Goal: Task Accomplishment & Management: Use online tool/utility

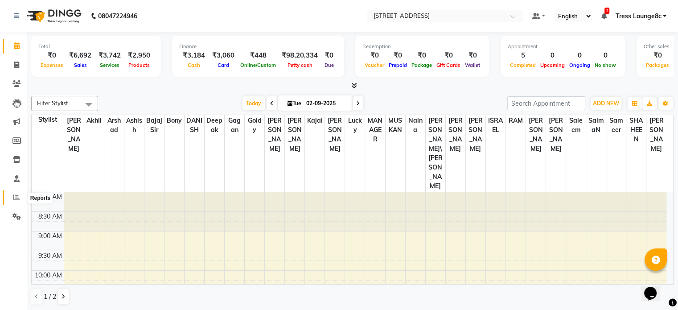
click at [17, 199] on icon at bounding box center [16, 197] width 7 height 7
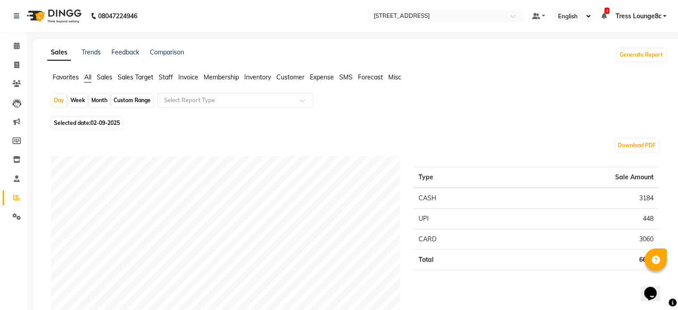
click at [141, 99] on div "Custom Range" at bounding box center [131, 100] width 41 height 12
select select "9"
select select "2025"
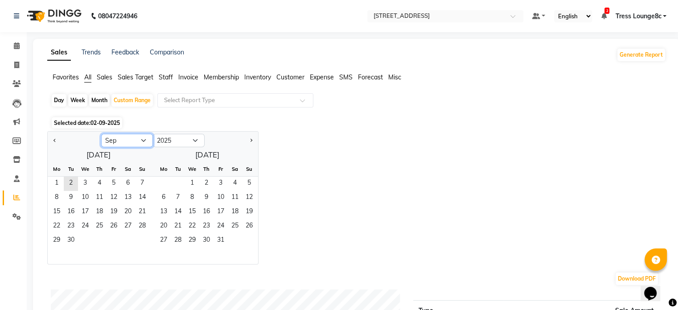
click at [135, 139] on select "Jan Feb Mar Apr May Jun [DATE] Aug Sep Oct Nov Dec" at bounding box center [127, 140] width 52 height 13
select select "8"
click at [101, 134] on select "Jan Feb Mar Apr May Jun [DATE] Aug Sep Oct Nov Dec" at bounding box center [127, 140] width 52 height 13
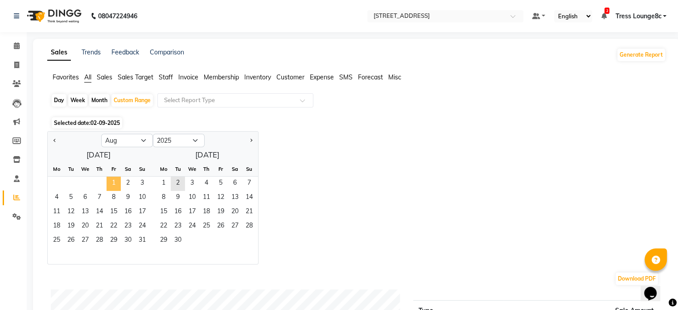
click at [115, 186] on span "1" at bounding box center [114, 183] width 14 height 14
click at [144, 241] on span "31" at bounding box center [142, 241] width 14 height 14
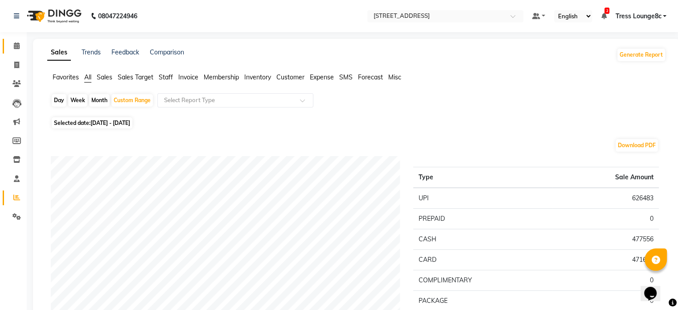
click at [15, 48] on icon at bounding box center [17, 45] width 6 height 7
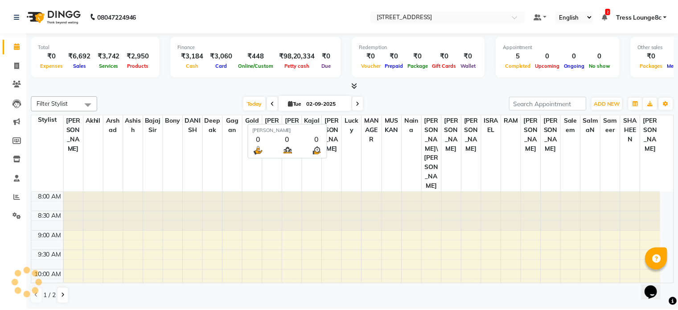
scroll to position [272, 0]
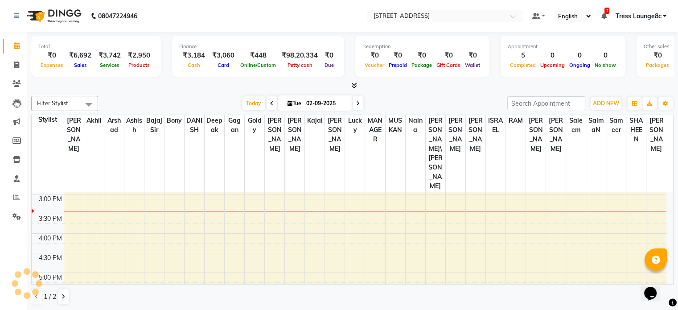
click at [122, 156] on div "8:00 AM 8:30 AM 9:00 AM 9:30 AM 10:00 AM 10:30 AM 11:00 AM 11:30 AM 12:00 PM 12…" at bounding box center [349, 174] width 635 height 509
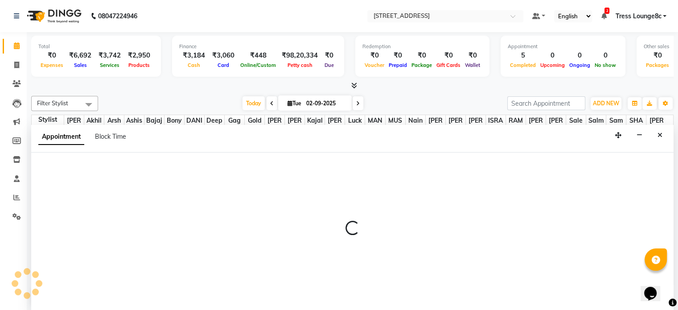
scroll to position [0, 0]
select select "62026"
select select "tentative"
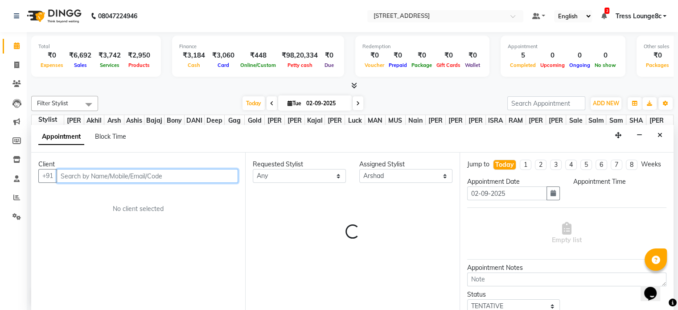
select select "945"
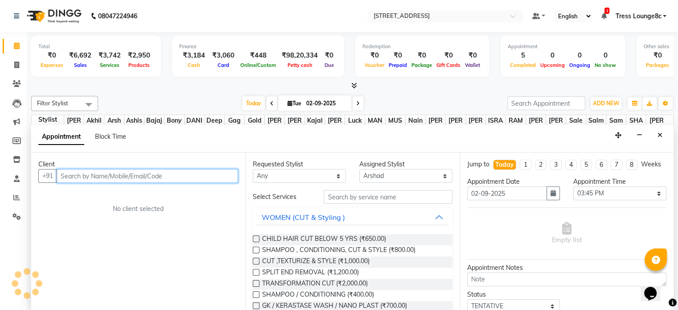
click at [101, 173] on input "text" at bounding box center [147, 176] width 181 height 14
click at [123, 176] on input "text" at bounding box center [147, 176] width 181 height 14
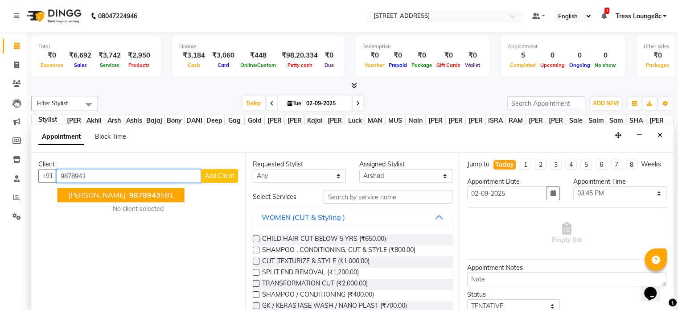
click at [129, 197] on span "9878943" at bounding box center [144, 195] width 31 height 9
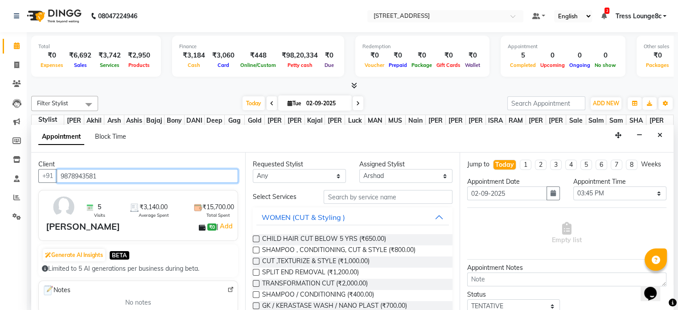
type input "9878943581"
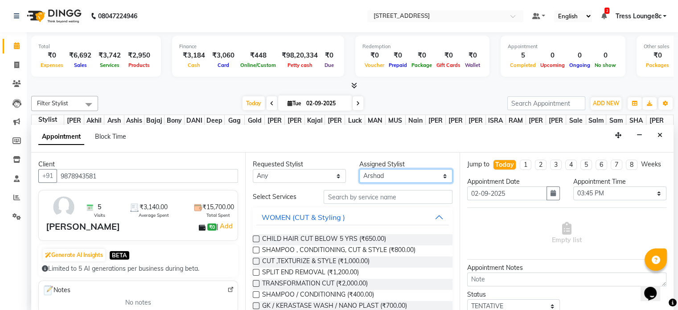
click at [387, 176] on select "Select [PERSON_NAME] [PERSON_NAME] [PERSON_NAME] [PERSON_NAME] sir Bony DANISH …" at bounding box center [405, 176] width 93 height 14
select select "39093"
click at [359, 169] on select "Select [PERSON_NAME] [PERSON_NAME] [PERSON_NAME] [PERSON_NAME] sir Bony DANISH …" at bounding box center [405, 176] width 93 height 14
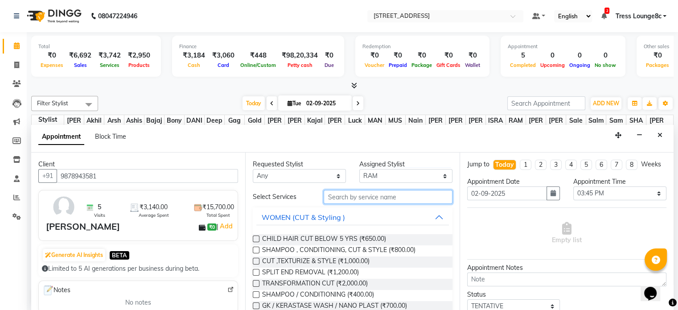
click at [376, 195] on input "text" at bounding box center [388, 197] width 128 height 14
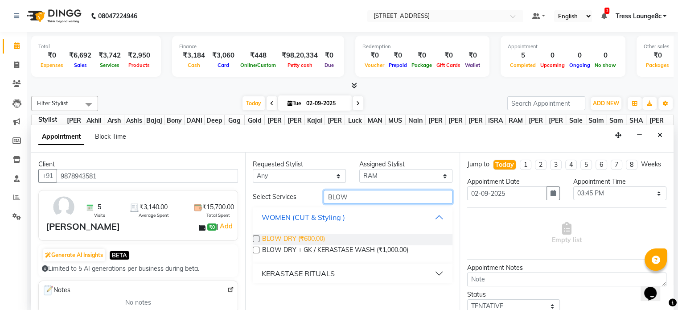
type input "BLOW"
click at [311, 238] on span "BLOW DRY (₹600.00)" at bounding box center [293, 239] width 63 height 11
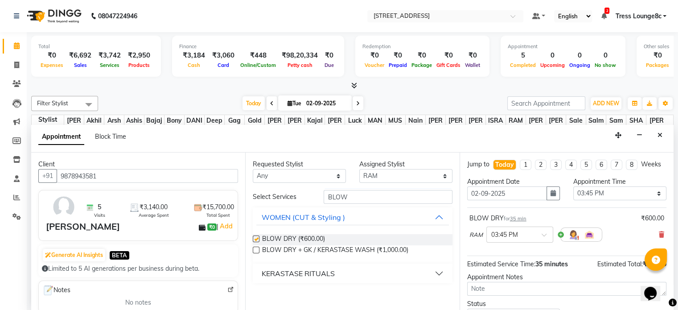
checkbox input "false"
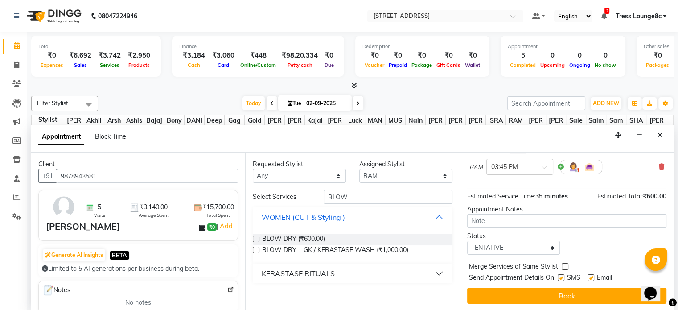
scroll to position [76, 0]
click at [501, 246] on select "Select TENTATIVE CONFIRM CHECK-IN UPCOMING" at bounding box center [513, 248] width 93 height 14
select select "confirm booking"
click at [467, 241] on select "Select TENTATIVE CONFIRM CHECK-IN UPCOMING" at bounding box center [513, 248] width 93 height 14
click at [561, 275] on label at bounding box center [561, 277] width 7 height 7
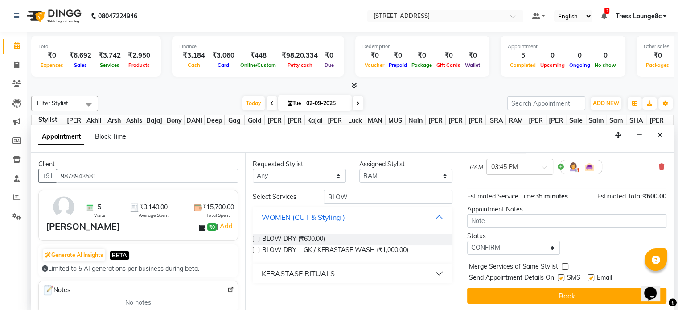
click at [561, 275] on input "checkbox" at bounding box center [561, 278] width 6 height 6
checkbox input "false"
click at [564, 264] on label at bounding box center [565, 266] width 7 height 7
click at [564, 264] on input "checkbox" at bounding box center [565, 267] width 6 height 6
checkbox input "true"
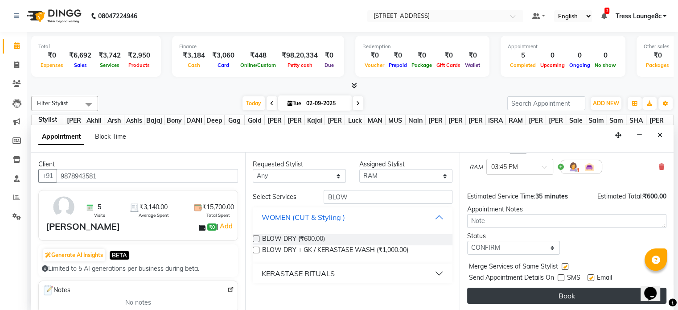
click at [568, 295] on button "Book" at bounding box center [566, 295] width 199 height 16
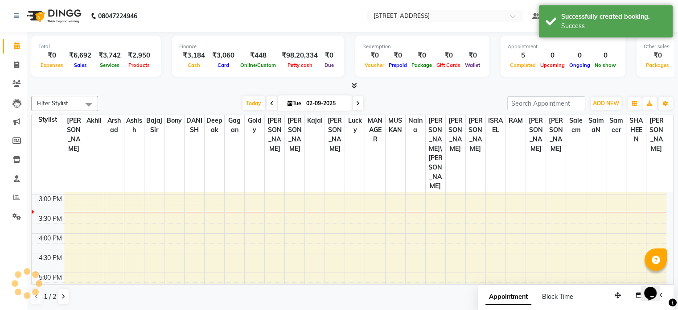
scroll to position [0, 0]
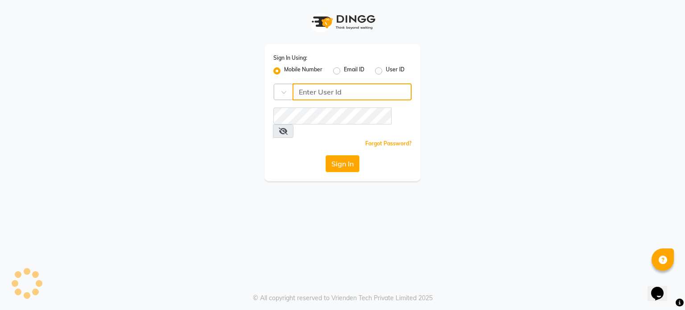
type input "6239163922"
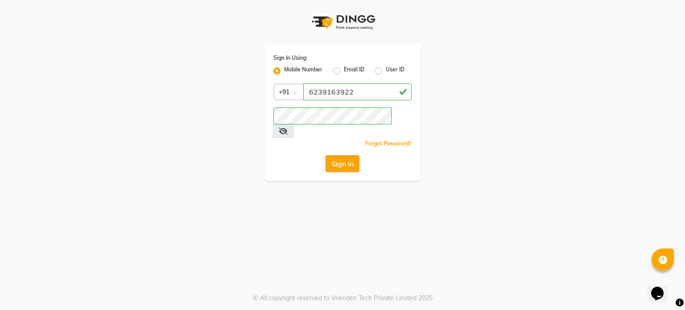
click at [349, 155] on button "Sign In" at bounding box center [342, 163] width 34 height 17
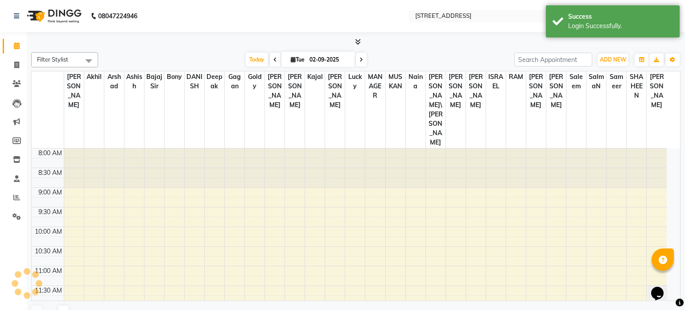
select select "en"
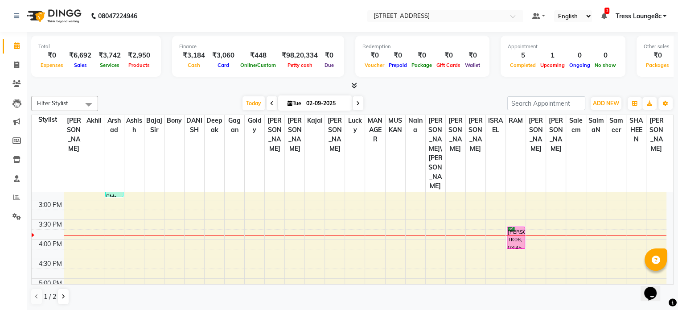
scroll to position [312, 0]
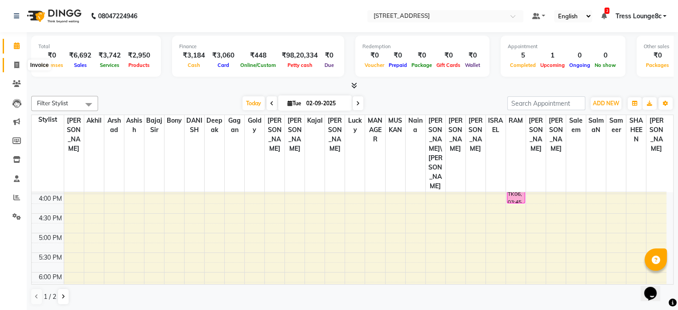
click at [17, 67] on icon at bounding box center [16, 65] width 5 height 7
select select "service"
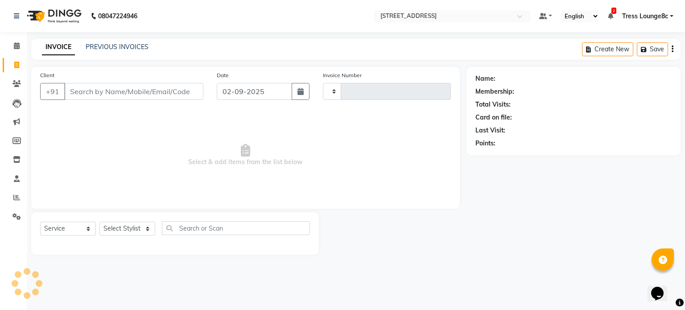
type input "2358"
select select "5703"
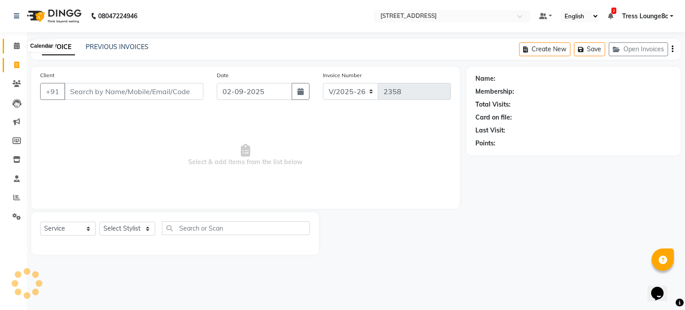
click at [16, 49] on icon at bounding box center [17, 45] width 6 height 7
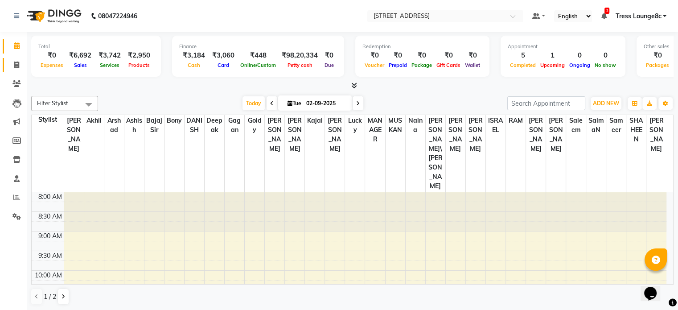
click at [17, 59] on link "Invoice" at bounding box center [13, 65] width 21 height 15
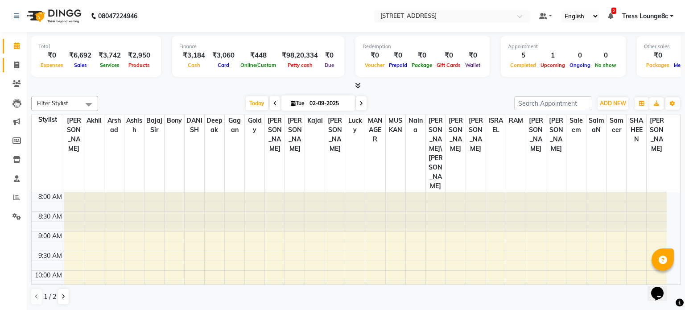
select select "service"
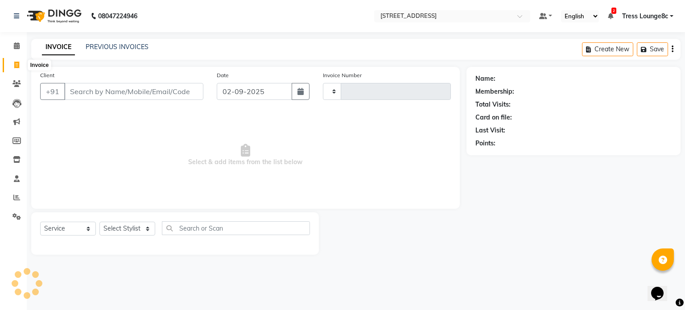
type input "2358"
select select "5703"
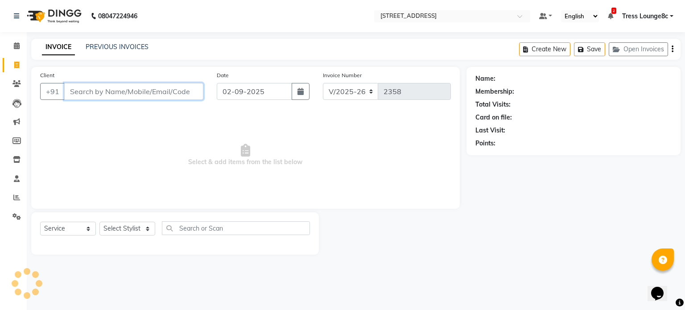
click at [94, 93] on input "Client" at bounding box center [133, 91] width 139 height 17
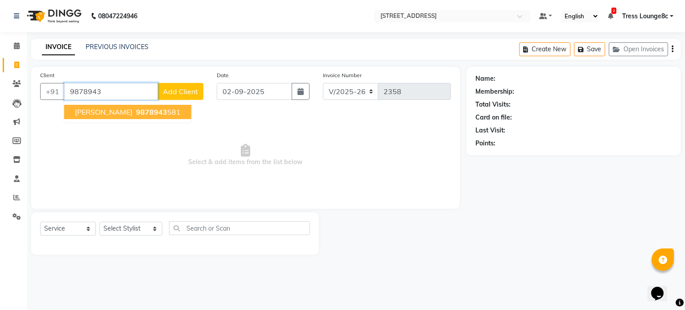
click at [136, 114] on span "9878943" at bounding box center [151, 111] width 31 height 9
type input "9878943581"
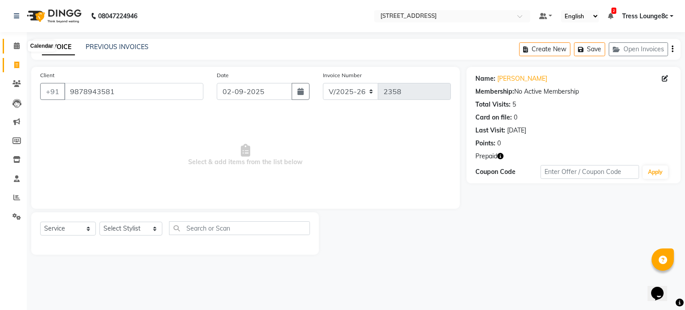
drag, startPoint x: 381, startPoint y: 117, endPoint x: 14, endPoint y: 48, distance: 373.3
click at [14, 48] on icon at bounding box center [17, 45] width 6 height 7
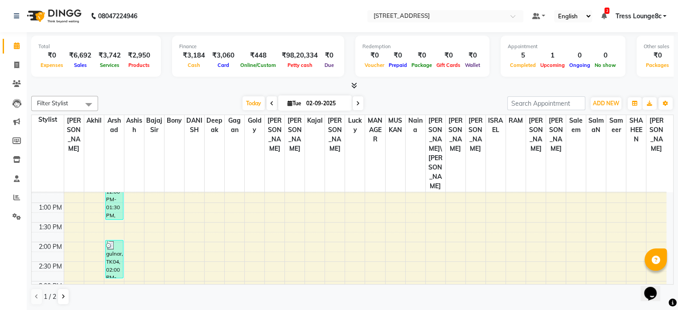
scroll to position [267, 0]
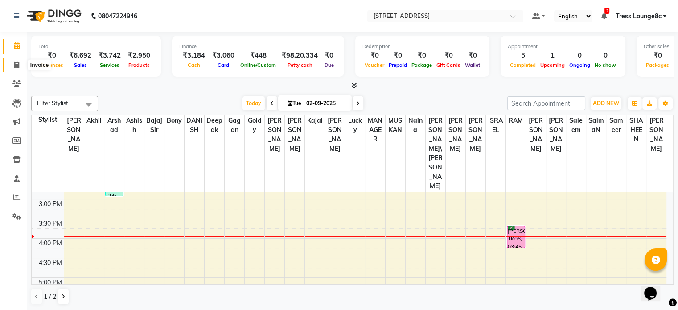
drag, startPoint x: 16, startPoint y: 66, endPoint x: 11, endPoint y: 74, distance: 10.2
click at [16, 66] on icon at bounding box center [16, 65] width 5 height 7
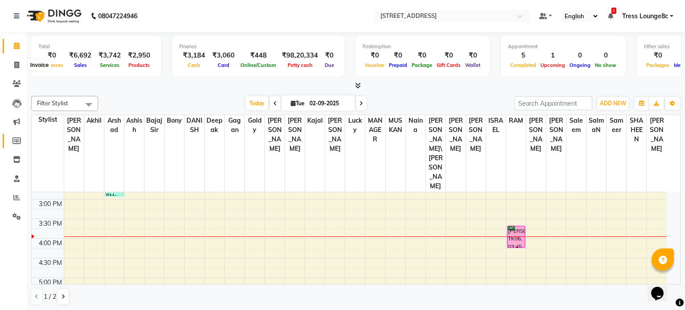
select select "service"
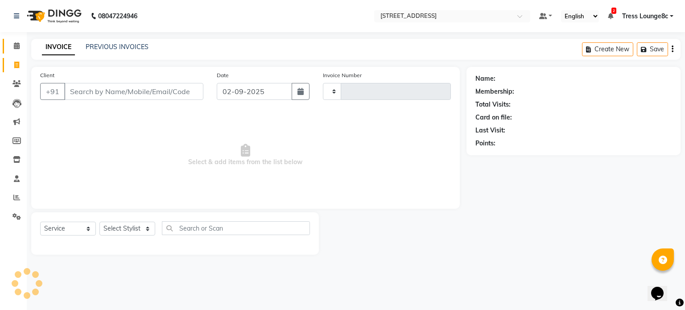
type input "2358"
select select "5703"
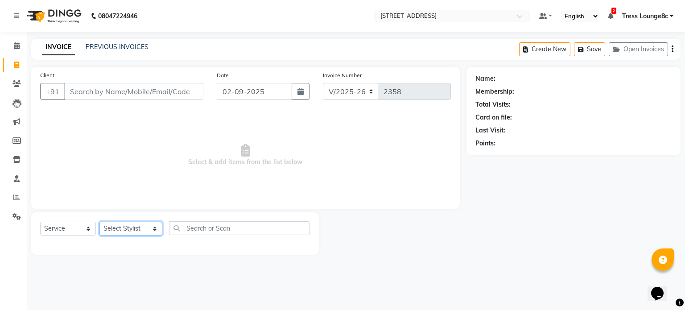
click at [128, 230] on select "Select Stylist [PERSON_NAME] [PERSON_NAME] [PERSON_NAME] [PERSON_NAME] sir Bony…" at bounding box center [130, 229] width 63 height 14
select select "65608"
click at [99, 222] on select "Select Stylist [PERSON_NAME] [PERSON_NAME] [PERSON_NAME] [PERSON_NAME] sir Bony…" at bounding box center [130, 229] width 63 height 14
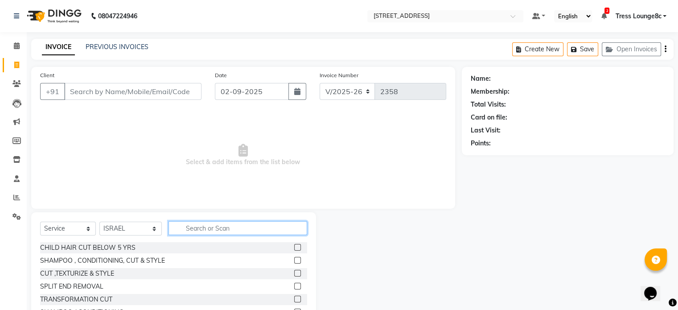
click at [213, 230] on input "text" at bounding box center [237, 228] width 139 height 14
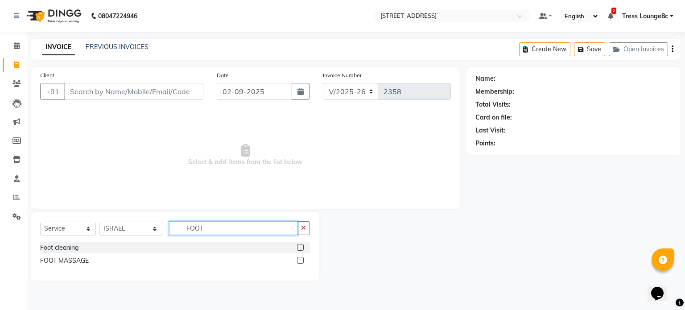
type input "FOOT"
click at [301, 260] on label at bounding box center [300, 260] width 7 height 7
click at [301, 260] on input "checkbox" at bounding box center [300, 261] width 6 height 6
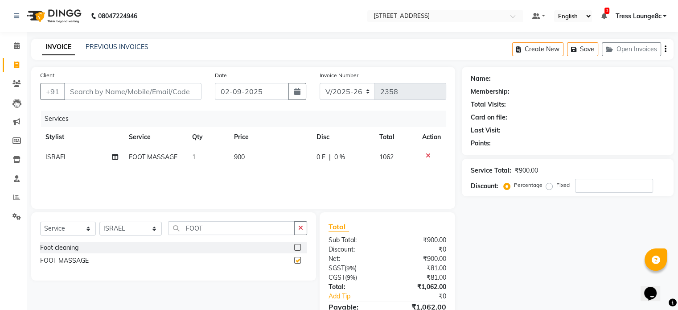
checkbox input "false"
click at [428, 156] on icon at bounding box center [428, 155] width 5 height 6
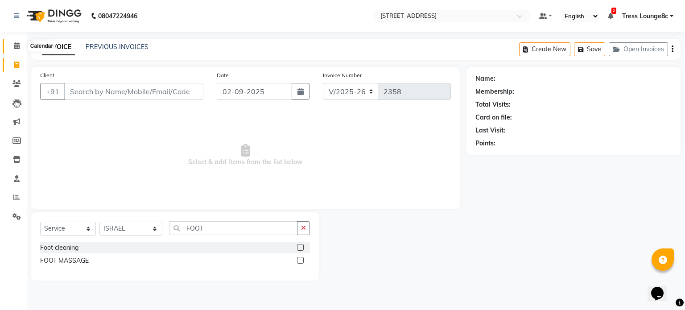
click at [14, 42] on icon at bounding box center [17, 45] width 6 height 7
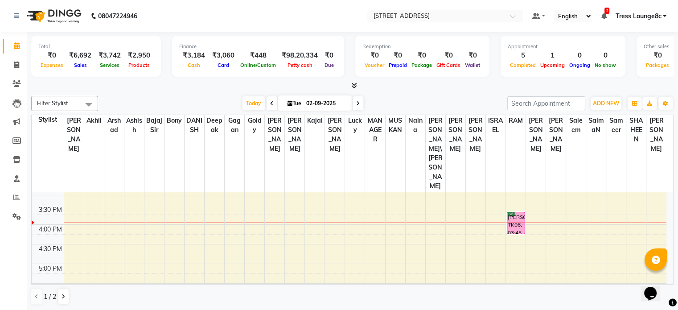
scroll to position [222, 0]
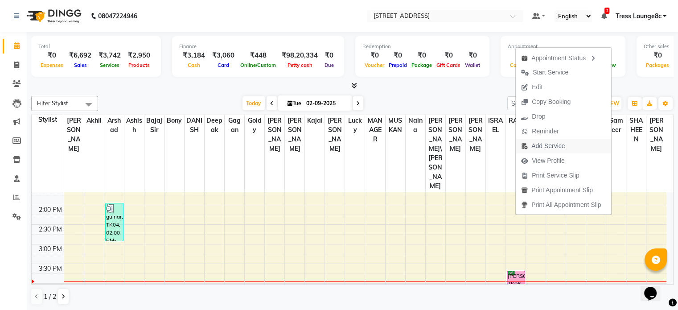
click at [549, 146] on span "Add Service" at bounding box center [547, 145] width 33 height 9
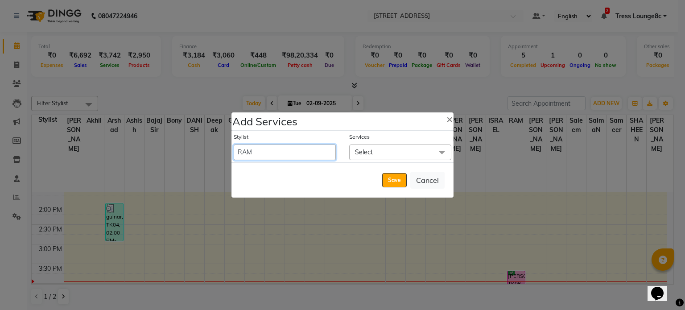
click at [273, 152] on select "[PERSON_NAME] [PERSON_NAME] [PERSON_NAME] [PERSON_NAME] sir Bony DANISH [PERSON…" at bounding box center [285, 152] width 102 height 16
select select "65608"
click at [234, 144] on select "[PERSON_NAME] [PERSON_NAME] [PERSON_NAME] [PERSON_NAME] sir Bony DANISH [PERSON…" at bounding box center [285, 152] width 102 height 16
select select "990"
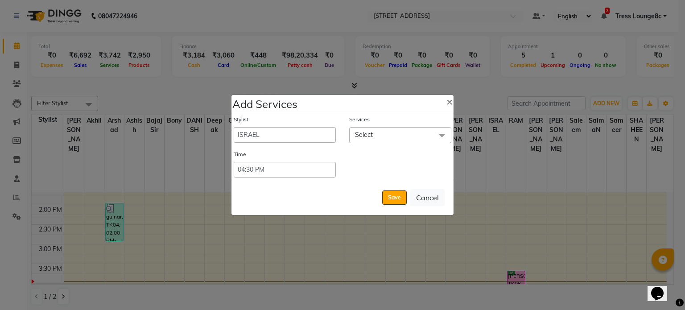
click at [380, 133] on span "Select" at bounding box center [400, 135] width 102 height 16
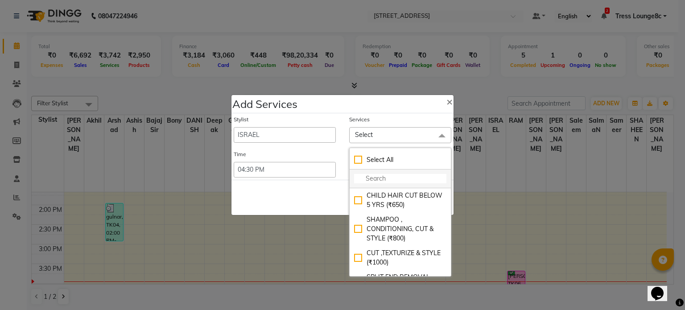
click at [380, 179] on input "multiselect-search" at bounding box center [400, 178] width 92 height 9
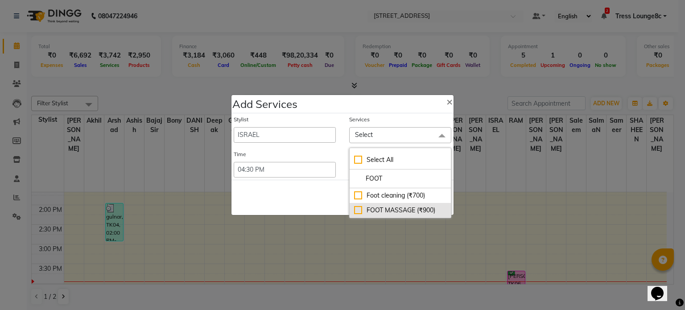
type input "FOOT"
click at [358, 212] on div "FOOT MASSAGE (₹900)" at bounding box center [400, 209] width 92 height 9
checkbox input "true"
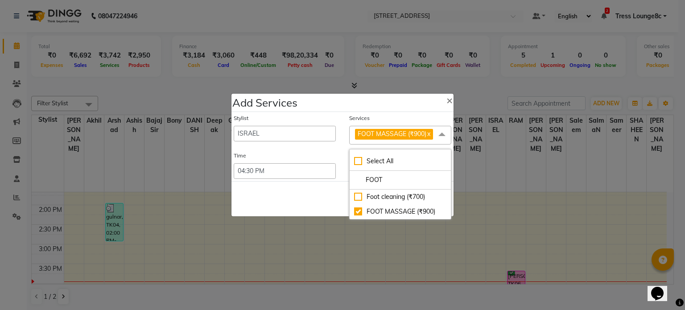
click at [325, 202] on div "Save Cancel" at bounding box center [342, 198] width 222 height 35
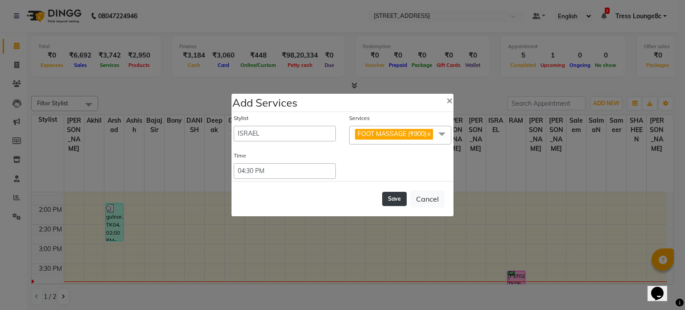
click at [399, 197] on button "Save" at bounding box center [394, 199] width 25 height 14
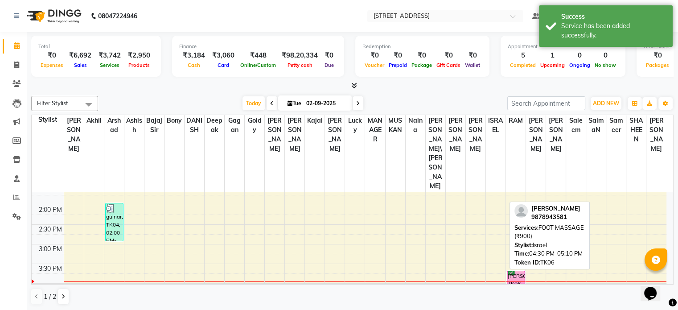
click at [494, 300] on div "[PERSON_NAME], TK06, 04:30 PM-05:10 PM, FOOT MASSAGE (₹900)" at bounding box center [495, 312] width 17 height 25
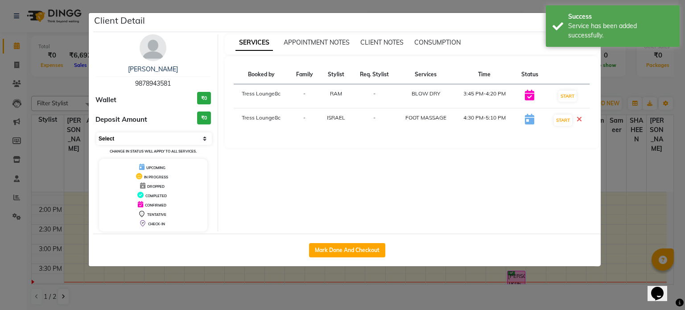
click at [130, 137] on select "Select IN SERVICE CONFIRMED TENTATIVE CHECK IN MARK DONE DROPPED UPCOMING" at bounding box center [153, 138] width 115 height 12
select select "6"
click at [96, 132] on select "Select IN SERVICE CONFIRMED TENTATIVE CHECK IN MARK DONE DROPPED UPCOMING" at bounding box center [153, 138] width 115 height 12
click at [345, 278] on ngb-modal-window "Client Detail [PERSON_NAME] 9878943581 Wallet ₹0 Deposit Amount ₹0 Select IN SE…" at bounding box center [342, 155] width 685 height 310
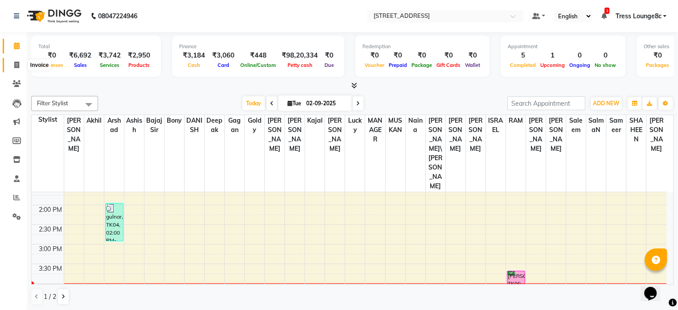
drag, startPoint x: 14, startPoint y: 64, endPoint x: 19, endPoint y: 66, distance: 5.2
click at [14, 64] on icon at bounding box center [16, 65] width 5 height 7
select select "service"
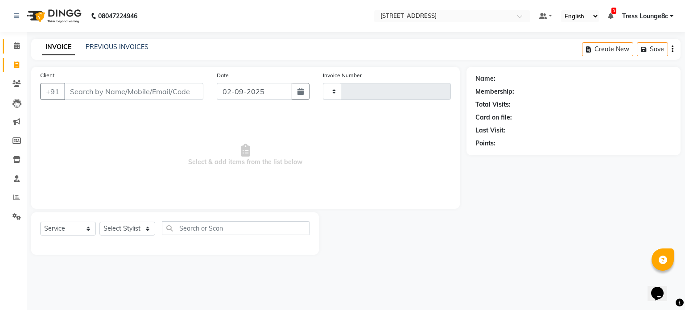
type input "2358"
select select "5703"
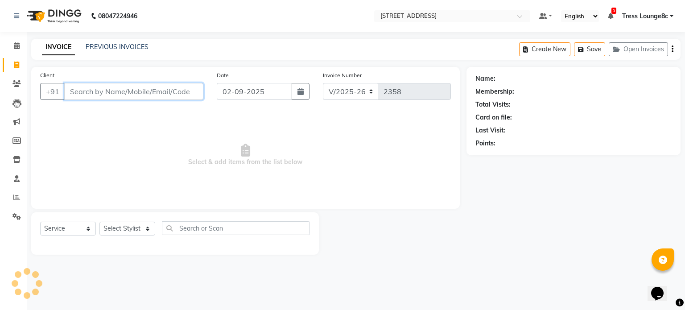
click at [125, 92] on input "Client" at bounding box center [133, 91] width 139 height 17
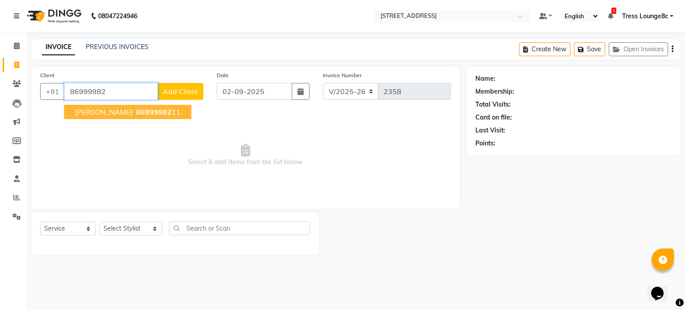
click at [136, 112] on span "86999982" at bounding box center [154, 111] width 36 height 9
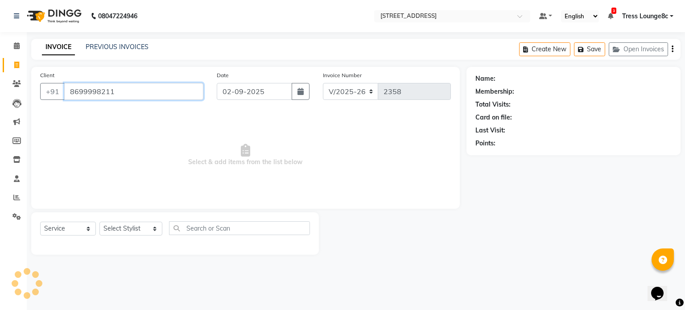
type input "8699998211"
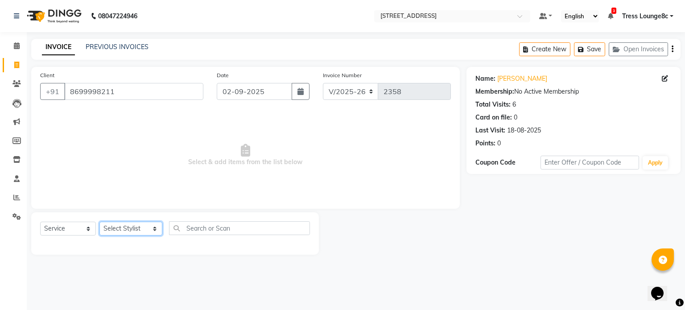
click at [119, 227] on select "Select Stylist [PERSON_NAME] [PERSON_NAME] [PERSON_NAME] [PERSON_NAME] sir Bony…" at bounding box center [130, 229] width 63 height 14
select select "45199"
click at [99, 222] on select "Select Stylist [PERSON_NAME] [PERSON_NAME] [PERSON_NAME] [PERSON_NAME] sir Bony…" at bounding box center [130, 229] width 63 height 14
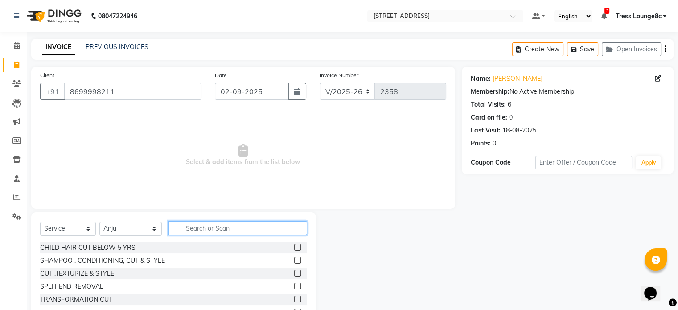
click at [214, 226] on input "text" at bounding box center [237, 228] width 139 height 14
type input "THRE"
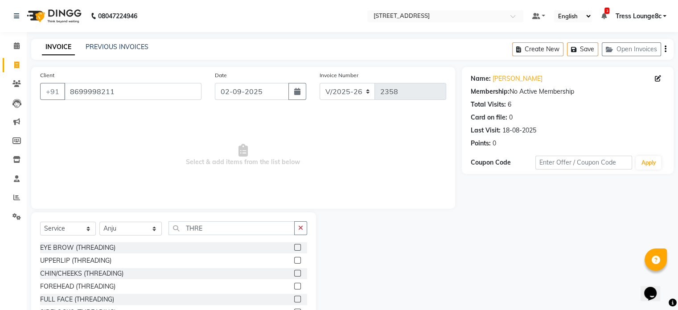
click at [298, 246] on label at bounding box center [297, 247] width 7 height 7
click at [298, 246] on input "checkbox" at bounding box center [297, 248] width 6 height 6
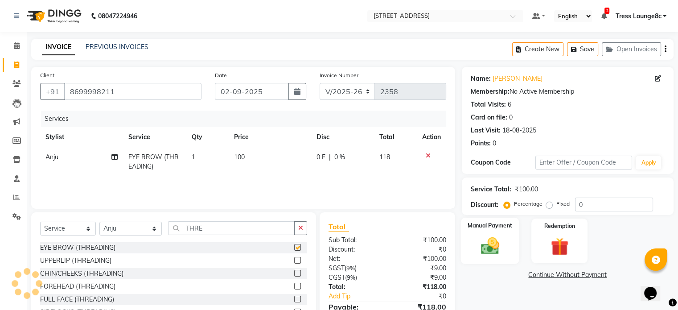
checkbox input "false"
click at [502, 250] on img at bounding box center [490, 245] width 30 height 21
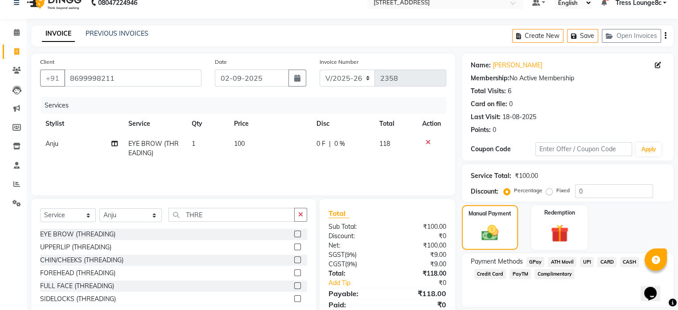
scroll to position [47, 0]
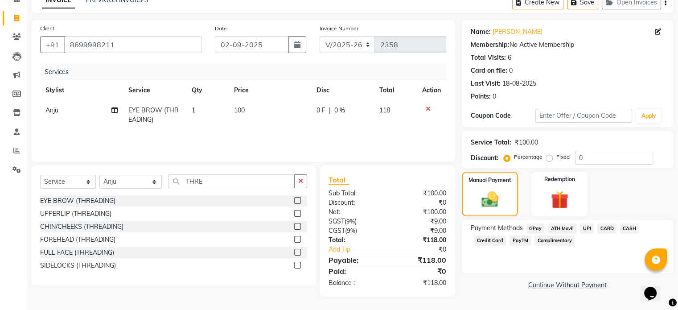
click at [587, 228] on span "UPI" at bounding box center [587, 228] width 14 height 10
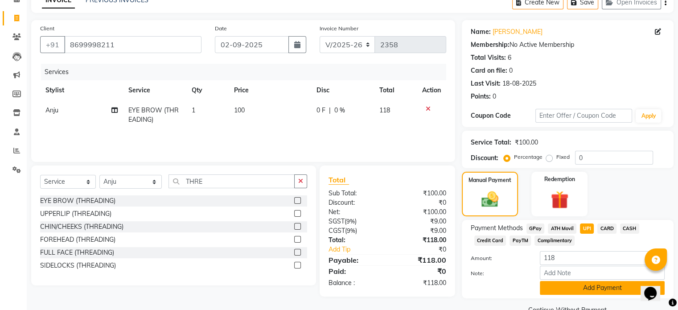
scroll to position [68, 0]
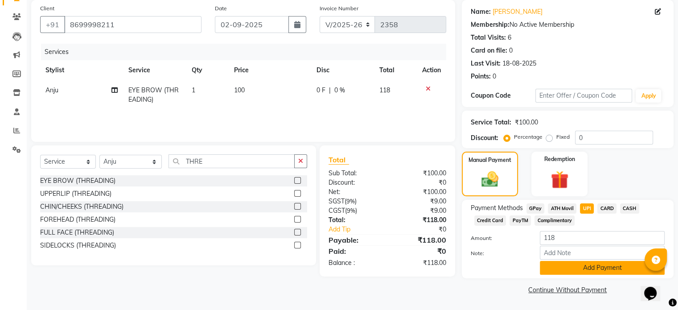
click at [591, 269] on button "Add Payment" at bounding box center [602, 268] width 125 height 14
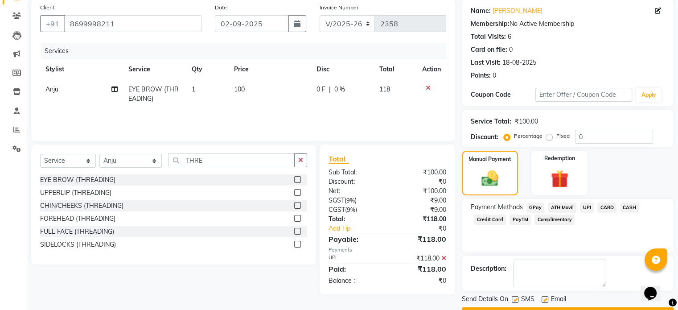
scroll to position [91, 0]
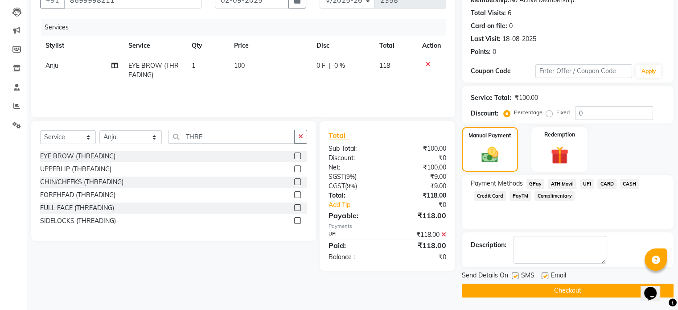
click at [590, 291] on button "Checkout" at bounding box center [568, 290] width 212 height 14
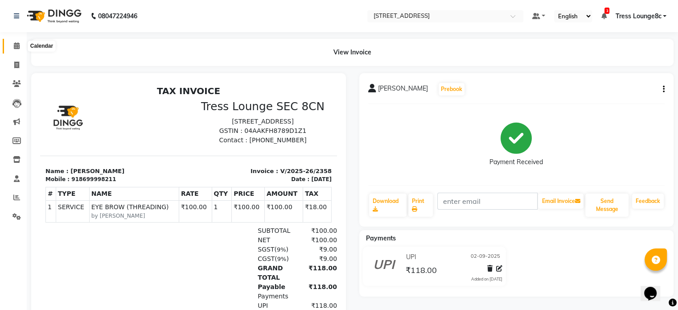
click at [17, 45] on icon at bounding box center [17, 45] width 6 height 7
